Goal: Transaction & Acquisition: Obtain resource

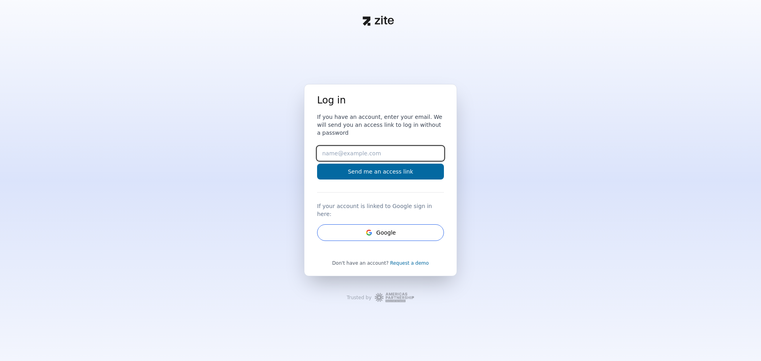
click at [335, 152] on input "Email" at bounding box center [380, 153] width 127 height 14
type input "[EMAIL_ADDRESS][DOMAIN_NAME]"
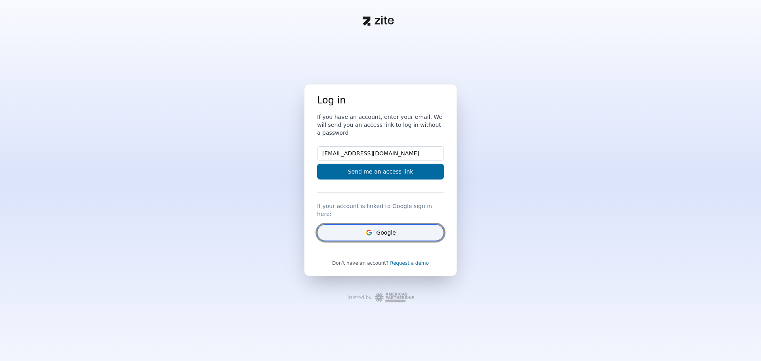
click at [374, 225] on button "Google" at bounding box center [380, 232] width 127 height 17
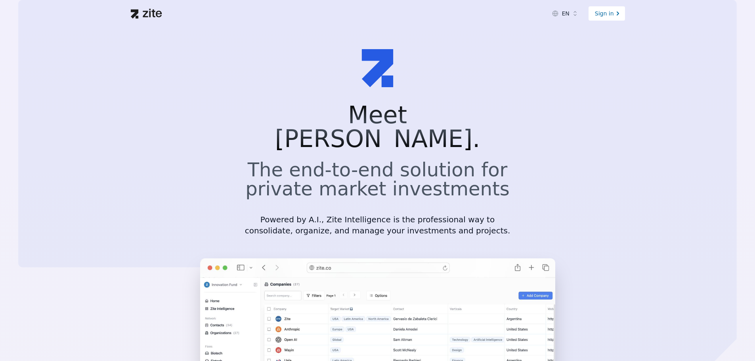
click at [607, 15] on div "Sign in" at bounding box center [607, 13] width 36 height 14
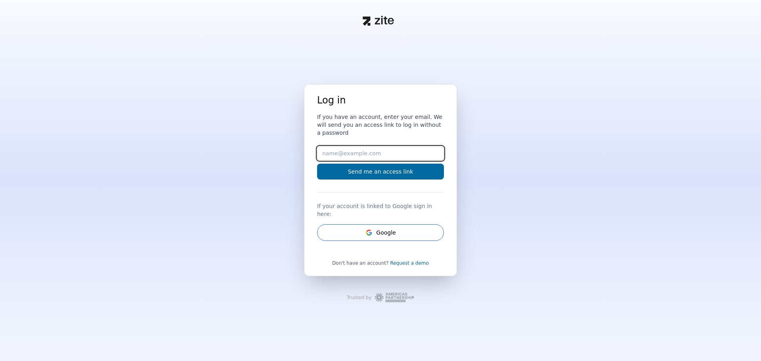
click at [377, 153] on input "Email" at bounding box center [380, 153] width 127 height 14
type input "[EMAIL_ADDRESS][DOMAIN_NAME]"
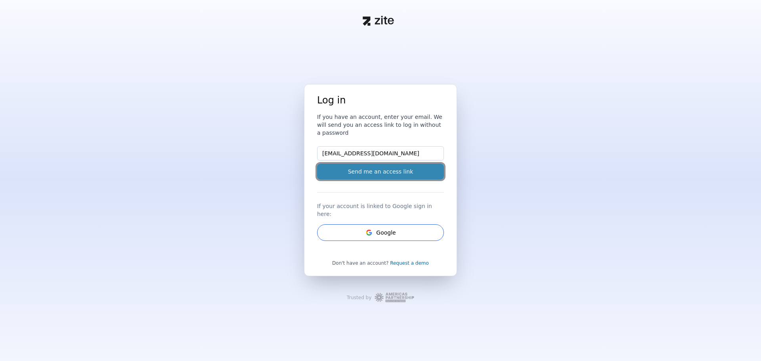
click at [374, 171] on button "Send me an access link" at bounding box center [380, 172] width 127 height 16
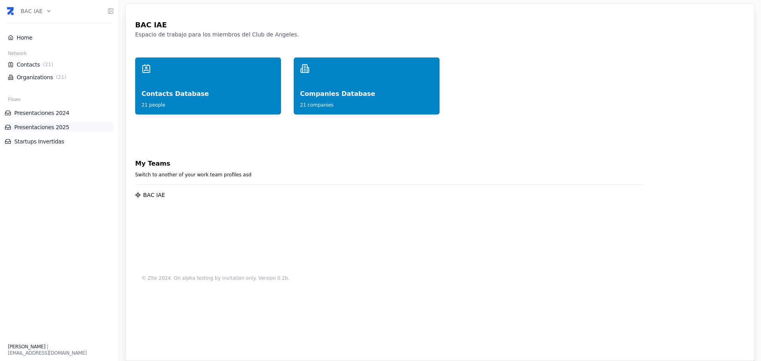
click at [45, 128] on link "Presentaciones 2025" at bounding box center [59, 127] width 109 height 8
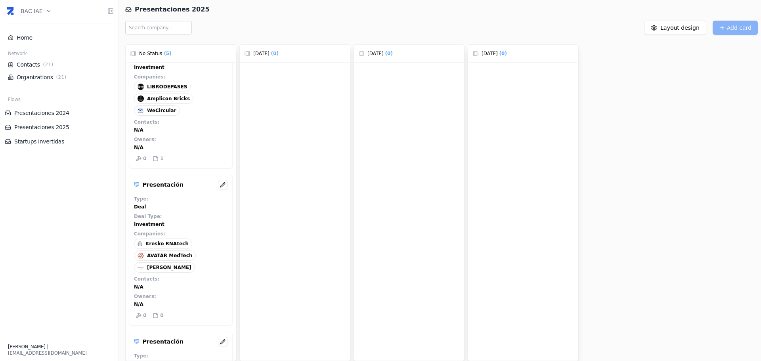
scroll to position [198, 0]
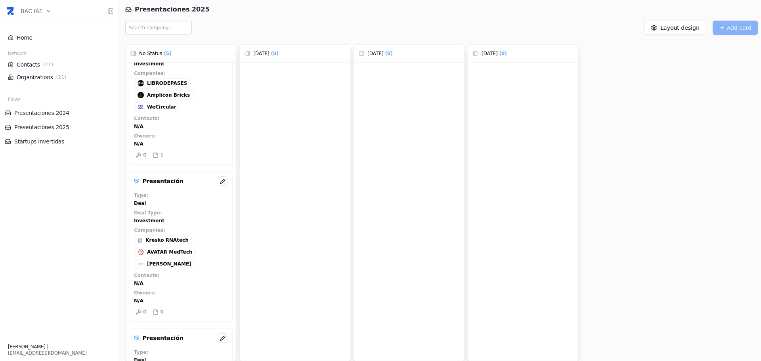
click at [159, 253] on span "AVATAR MedTech" at bounding box center [169, 252] width 45 height 6
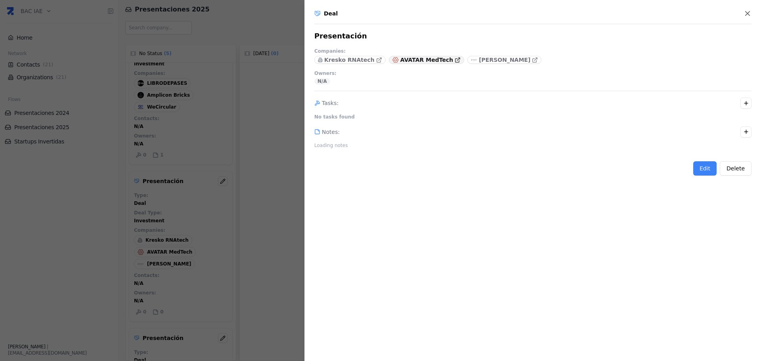
click at [403, 59] on p "AVATAR MedTech" at bounding box center [426, 60] width 53 height 8
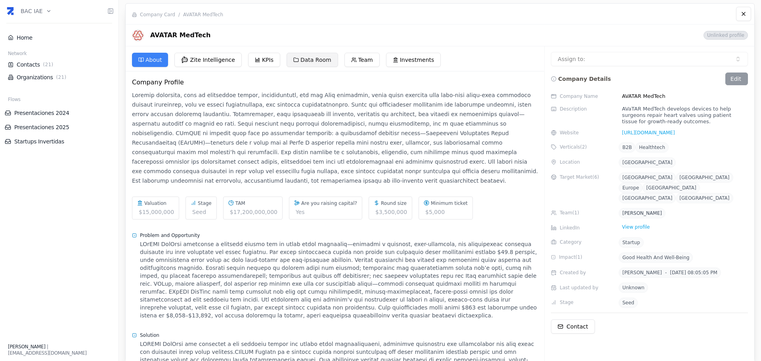
click at [304, 59] on button "Data Room" at bounding box center [313, 60] width 52 height 14
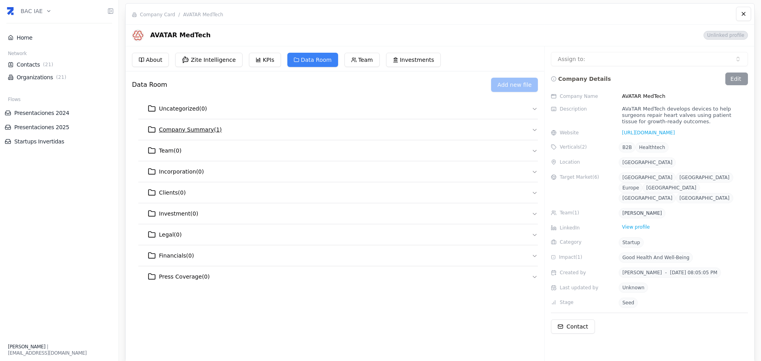
click at [187, 130] on span "Company Summary ( 1 )" at bounding box center [190, 130] width 63 height 8
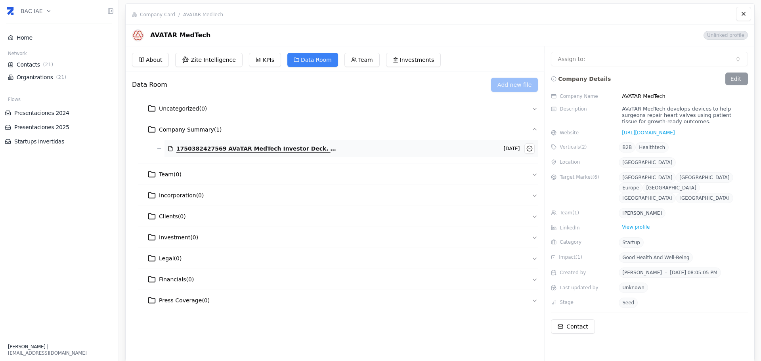
click at [221, 149] on span "1750382427569 AVaTAR MedTech Investor Deck. (1).pdf" at bounding box center [256, 149] width 161 height 8
